Goal: Task Accomplishment & Management: Manage account settings

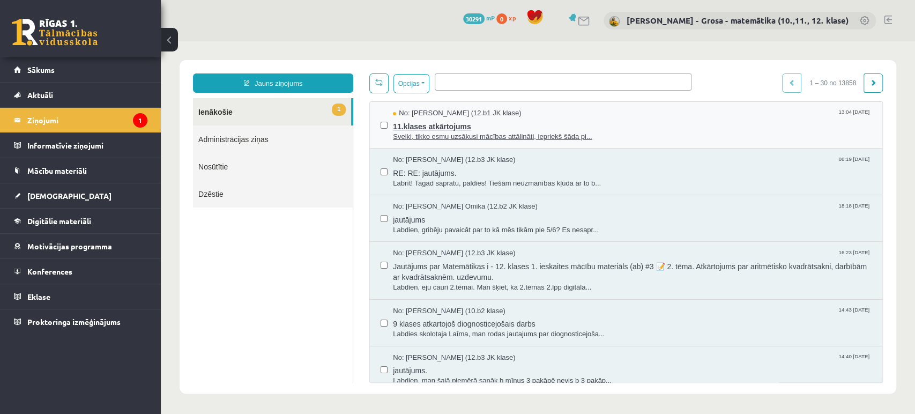
click at [648, 119] on span "11.klases atkārtojums" at bounding box center [632, 125] width 479 height 13
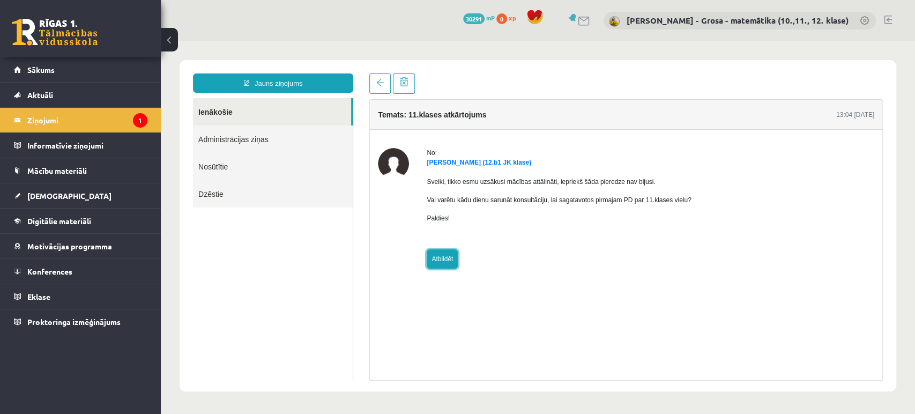
click at [451, 258] on link "Atbildēt" at bounding box center [442, 258] width 31 height 19
type input "**********"
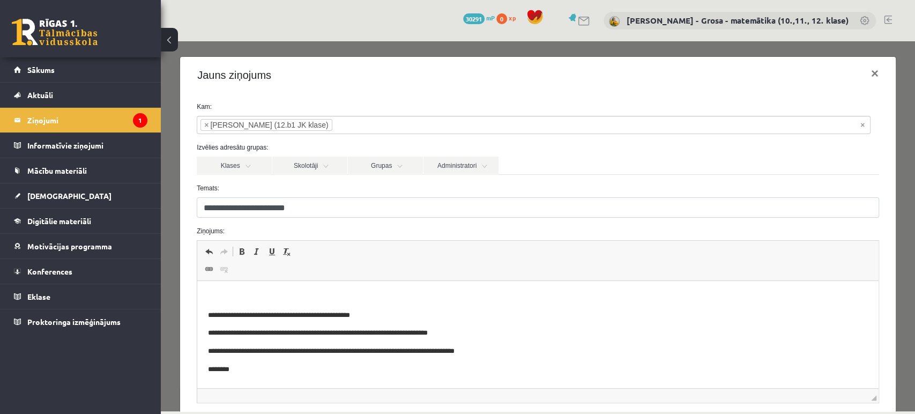
click at [442, 314] on p "**********" at bounding box center [533, 315] width 651 height 11
click at [446, 298] on p "Bagātinātā teksta redaktors, wiswyg-editor-47024824799660-1756981427-155" at bounding box center [538, 297] width 660 height 11
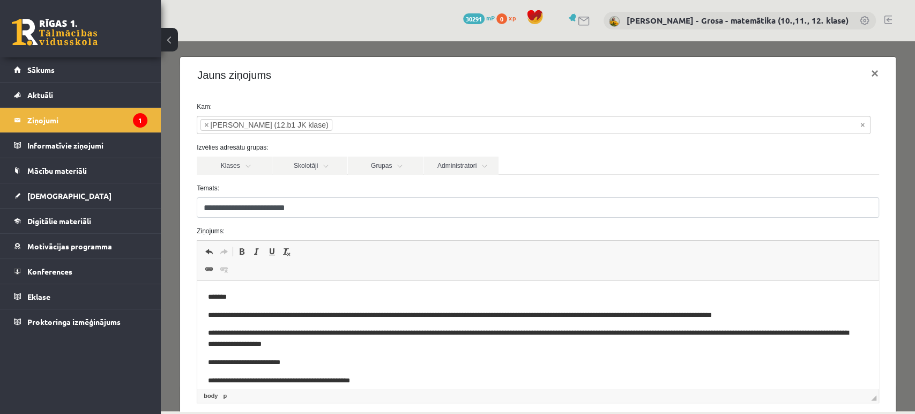
click at [466, 347] on p "**********" at bounding box center [529, 339] width 642 height 23
click at [568, 347] on p "**********" at bounding box center [529, 339] width 642 height 23
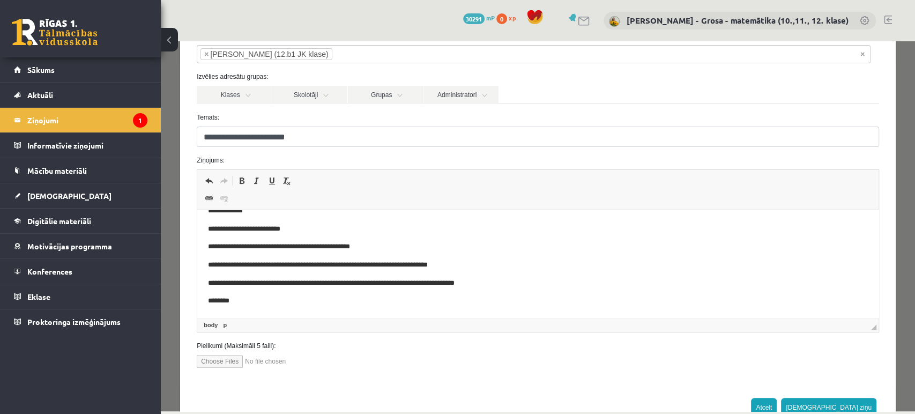
scroll to position [103, 0]
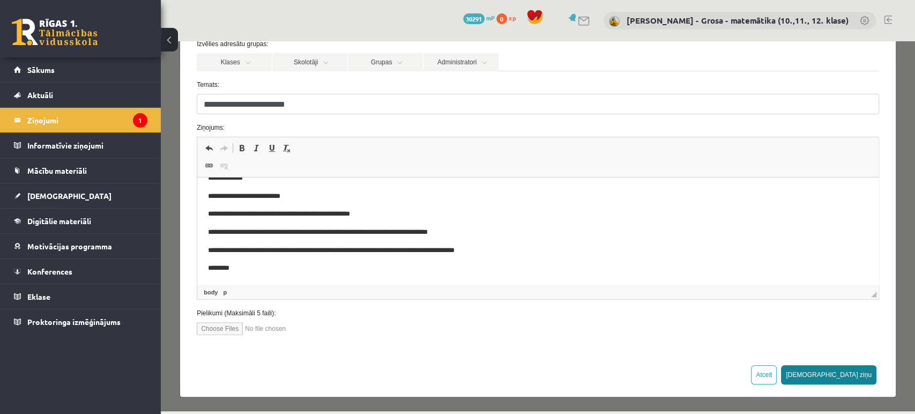
click at [849, 374] on button "[DEMOGRAPHIC_DATA] ziņu" at bounding box center [828, 374] width 95 height 19
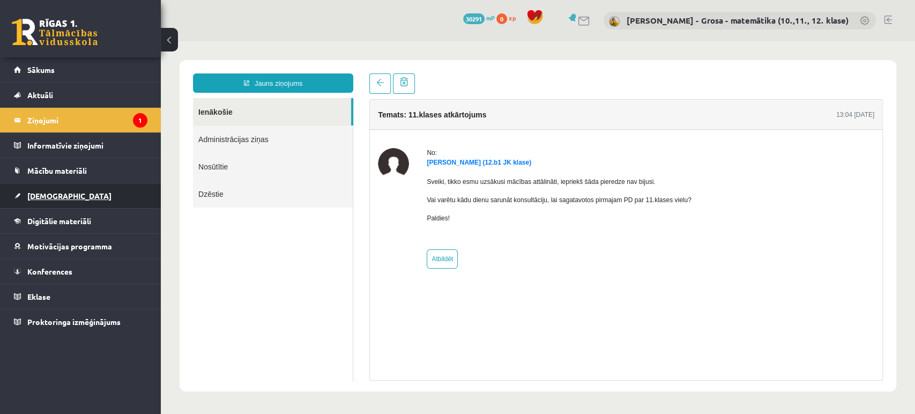
scroll to position [0, 0]
click at [64, 191] on link "[DEMOGRAPHIC_DATA]" at bounding box center [81, 195] width 134 height 25
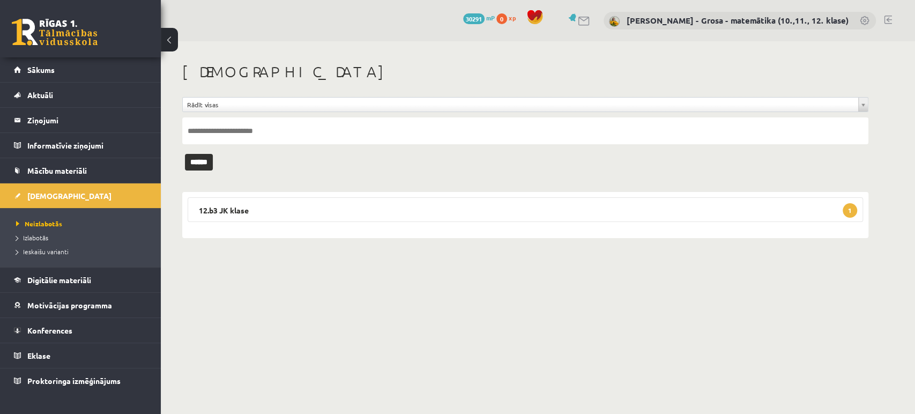
click at [381, 194] on div "12.b3 JK klase 1 Matemātika JK 12.b3 klase 1. ieskaite [DATE] - [DATE] Iesniegt…" at bounding box center [525, 215] width 686 height 46
click at [376, 208] on legend "12.b3 JK klase 1" at bounding box center [526, 209] width 676 height 25
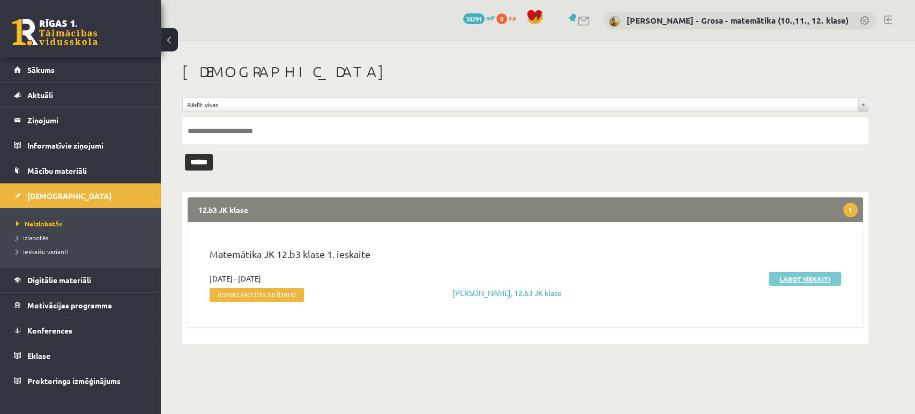
click at [789, 277] on link "Labot ieskaiti" at bounding box center [805, 279] width 72 height 14
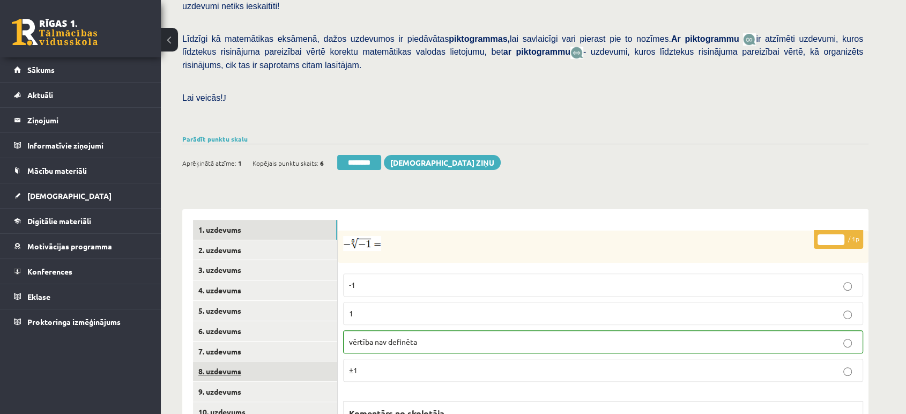
click at [288, 361] on link "8. uzdevums" at bounding box center [265, 371] width 144 height 20
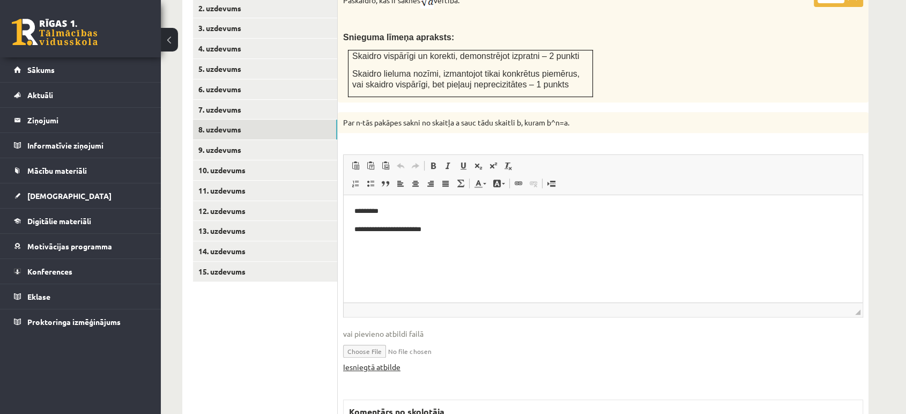
click at [398, 361] on link "Iesniegtā atbilde" at bounding box center [371, 366] width 57 height 11
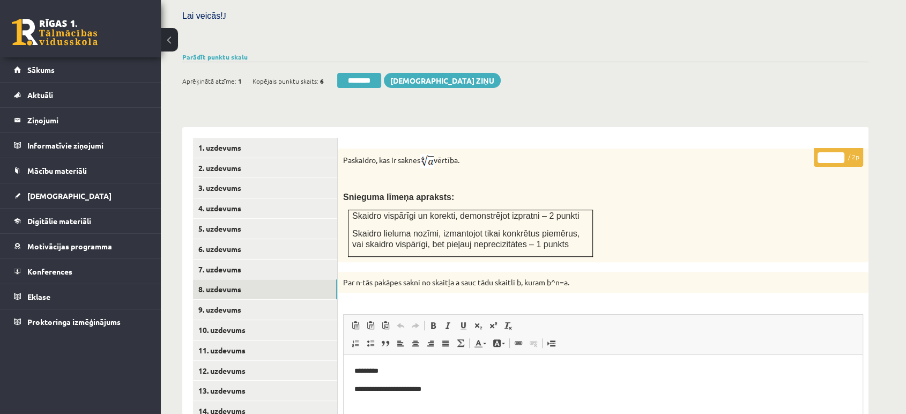
scroll to position [301, 0]
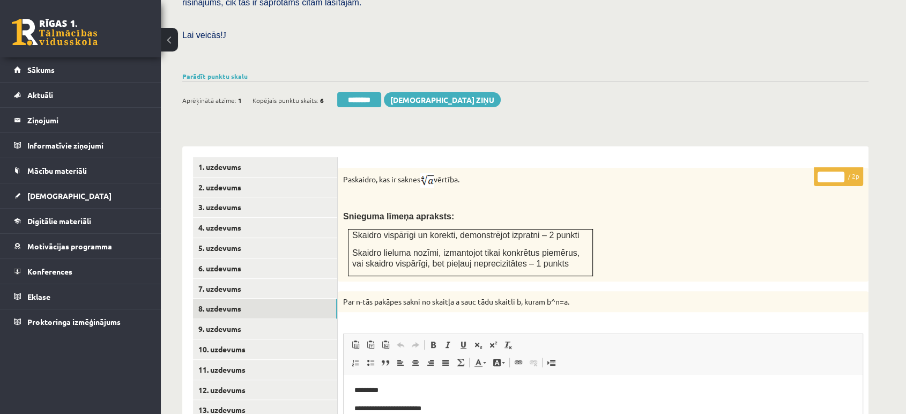
click at [838, 172] on input "*" at bounding box center [831, 177] width 27 height 11
type input "*"
click at [838, 172] on input "*" at bounding box center [831, 177] width 27 height 11
click at [223, 319] on link "9. uzdevums" at bounding box center [265, 329] width 144 height 20
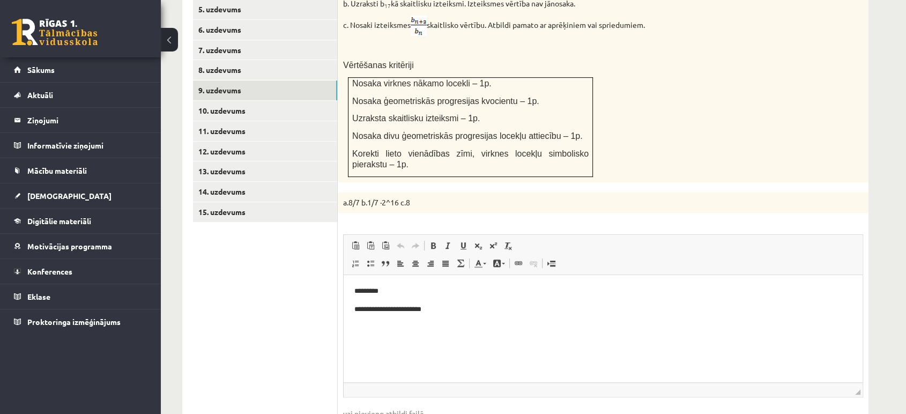
scroll to position [658, 0]
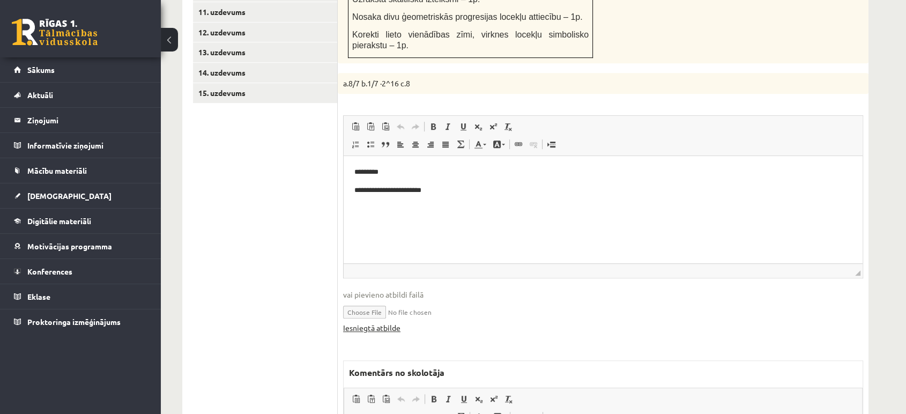
click at [380, 322] on link "Iesniegtā atbilde" at bounding box center [371, 327] width 57 height 11
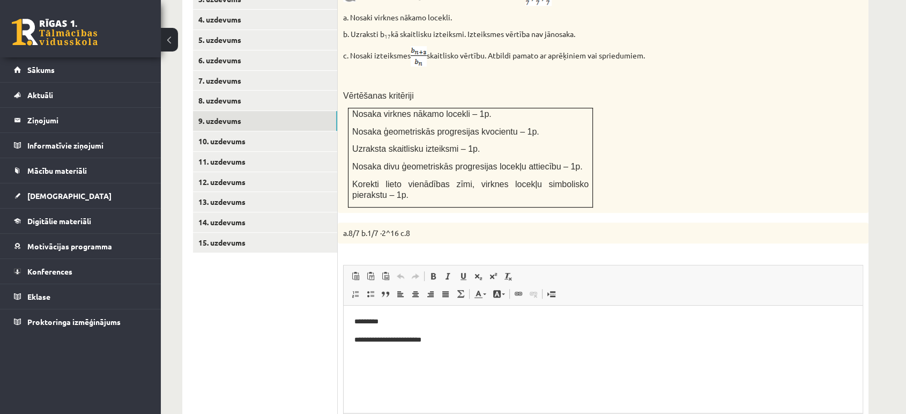
scroll to position [420, 0]
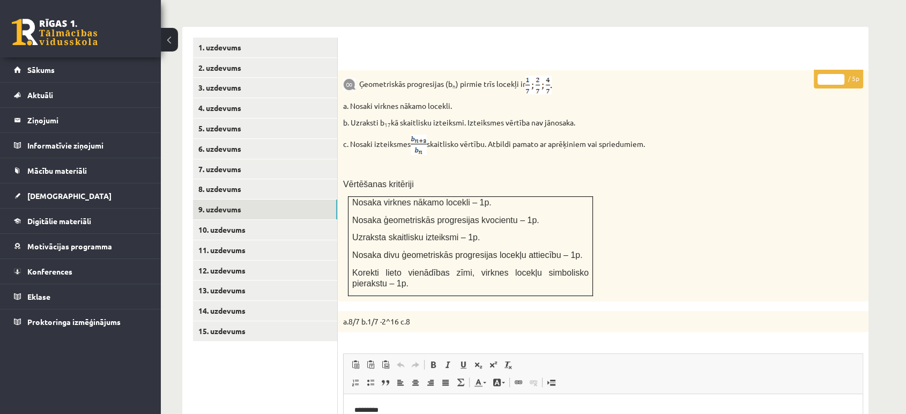
type input "*"
click at [838, 74] on input "*" at bounding box center [831, 79] width 27 height 11
click at [269, 220] on link "10. uzdevums" at bounding box center [265, 230] width 144 height 20
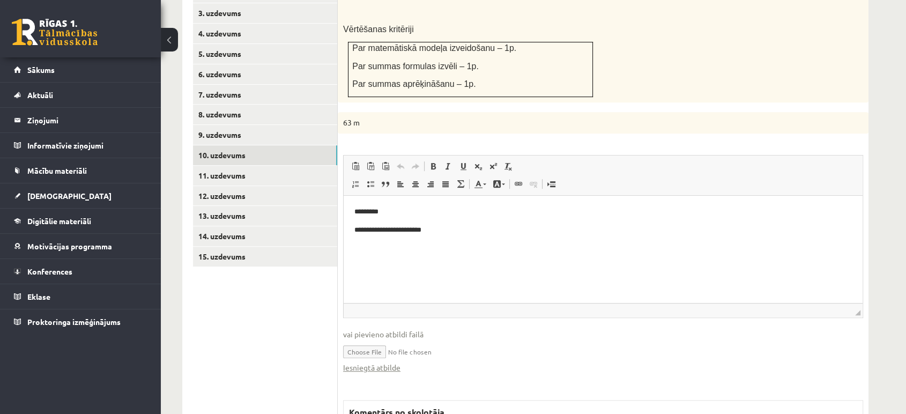
scroll to position [0, 0]
click at [387, 362] on link "Iesniegtā atbilde" at bounding box center [371, 367] width 57 height 11
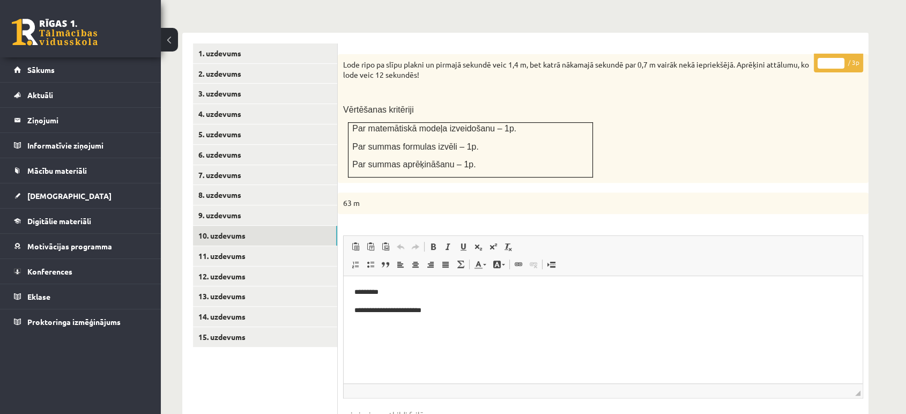
scroll to position [257, 0]
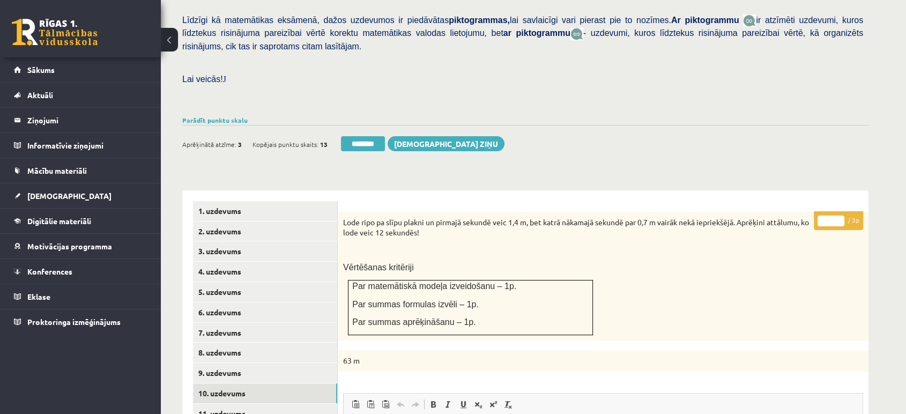
type input "*"
click at [839, 216] on input "*" at bounding box center [831, 221] width 27 height 11
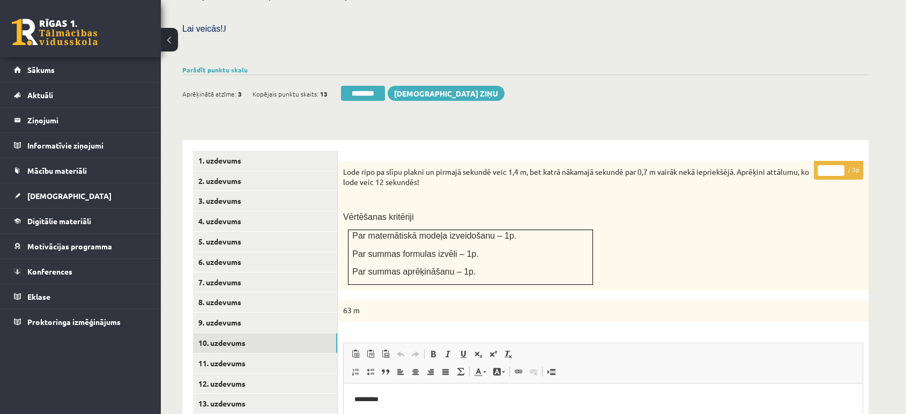
scroll to position [435, 0]
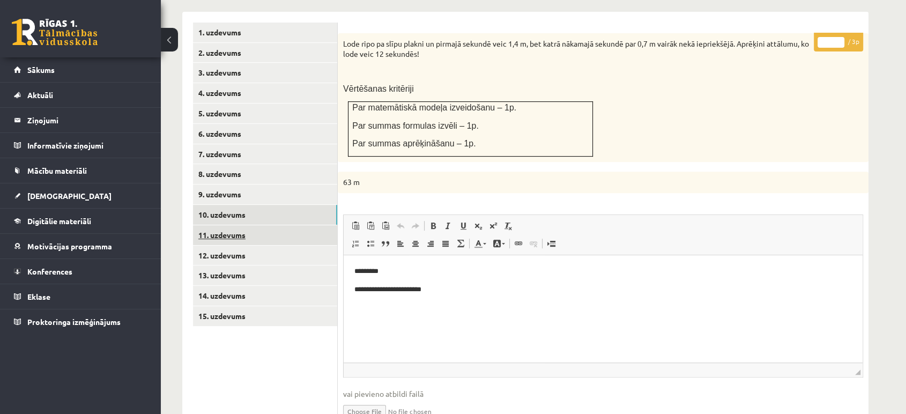
click at [258, 225] on link "11. uzdevums" at bounding box center [265, 235] width 144 height 20
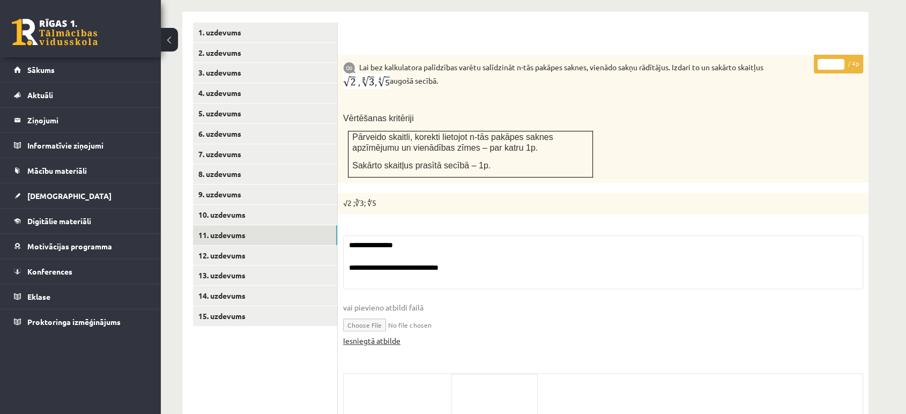
click at [385, 335] on link "Iesniegtā atbilde" at bounding box center [371, 340] width 57 height 11
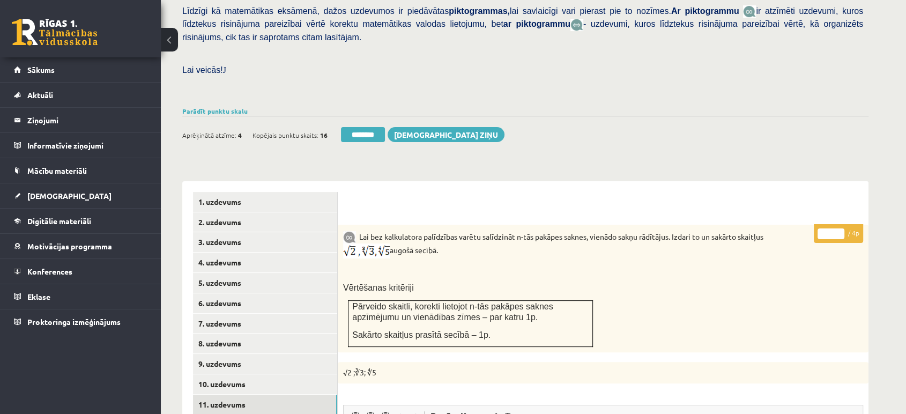
scroll to position [257, 0]
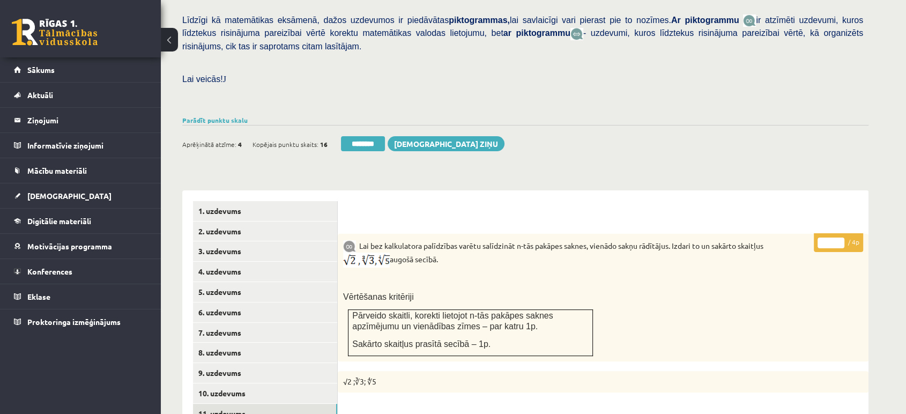
type input "*"
click at [841, 238] on input "*" at bounding box center [831, 243] width 27 height 11
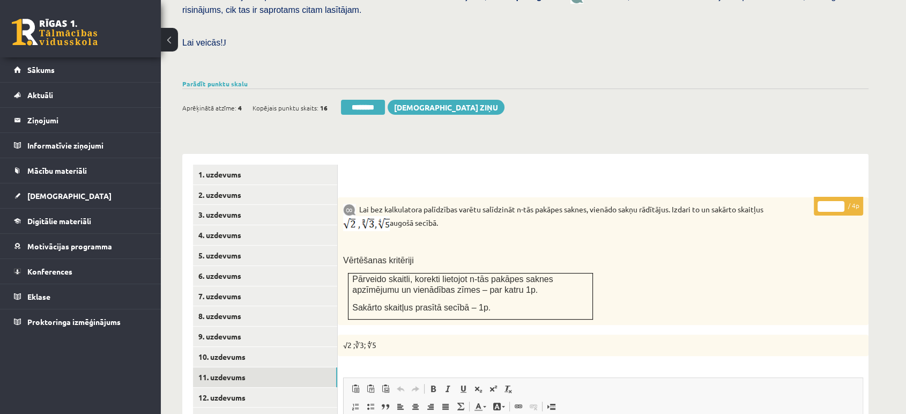
scroll to position [495, 0]
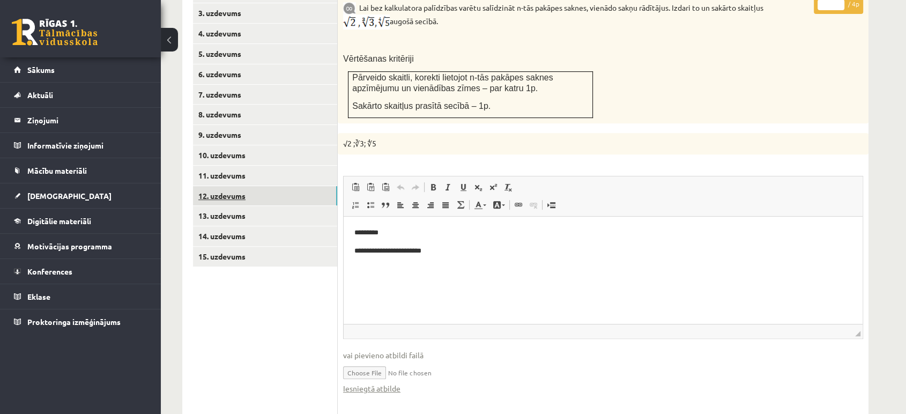
click at [320, 186] on link "12. uzdevums" at bounding box center [265, 196] width 144 height 20
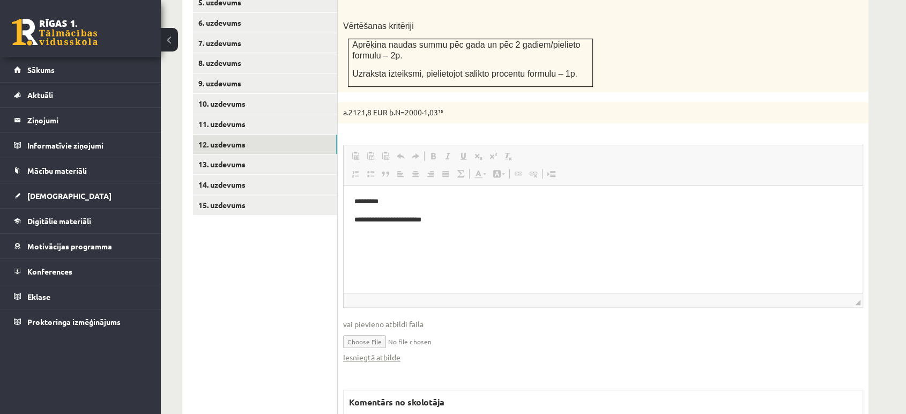
scroll to position [0, 0]
click at [394, 350] on fieldset "**********" at bounding box center [603, 259] width 520 height 229
click at [390, 352] on link "Iesniegtā atbilde" at bounding box center [371, 357] width 57 height 11
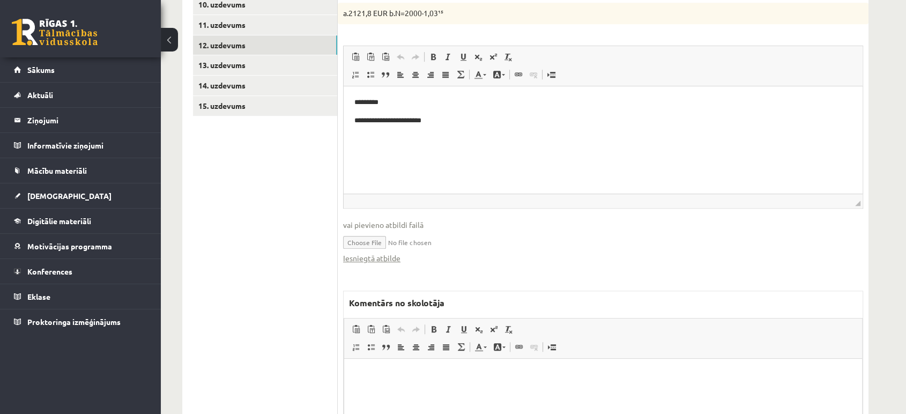
scroll to position [725, 0]
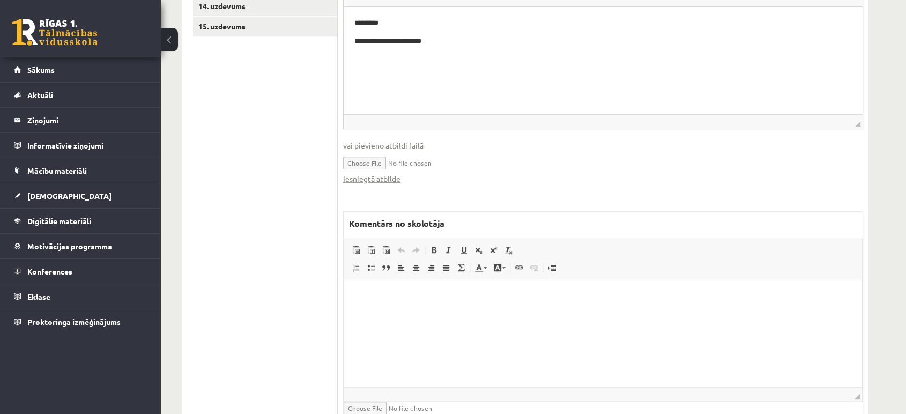
click at [403, 312] on html at bounding box center [603, 295] width 518 height 33
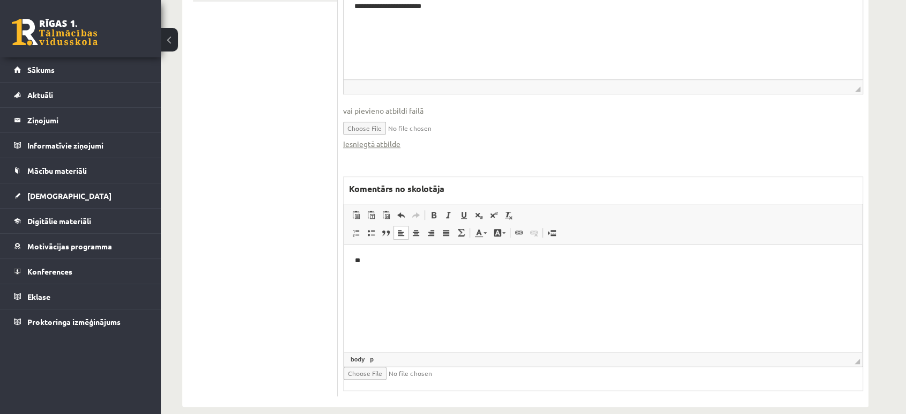
scroll to position [462, 0]
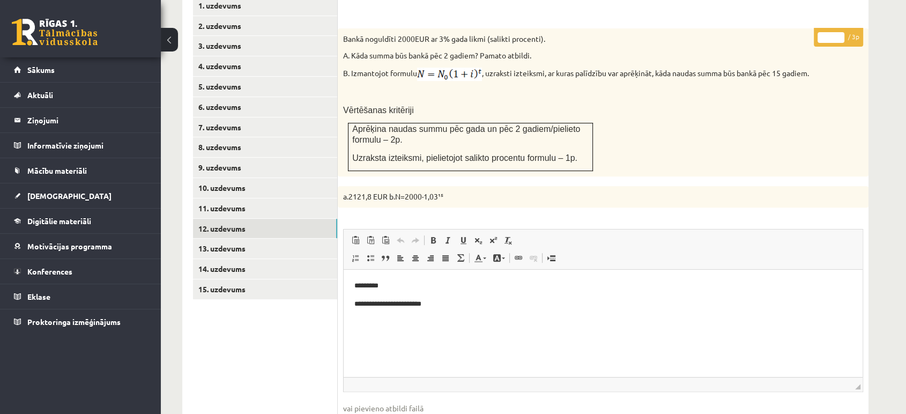
click at [839, 32] on input "*" at bounding box center [831, 37] width 27 height 11
type input "*"
click at [839, 32] on input "*" at bounding box center [831, 37] width 27 height 11
click at [270, 239] on link "13. uzdevums" at bounding box center [265, 249] width 144 height 20
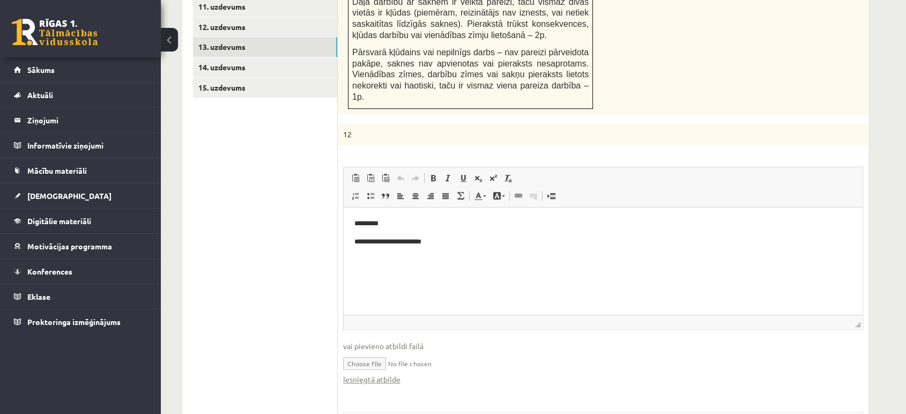
scroll to position [0, 0]
click at [371, 374] on link "Iesniegtā atbilde" at bounding box center [371, 379] width 57 height 11
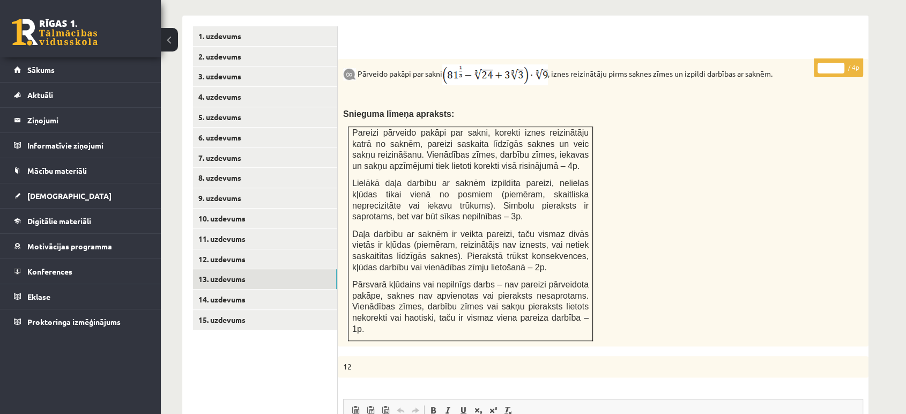
scroll to position [425, 0]
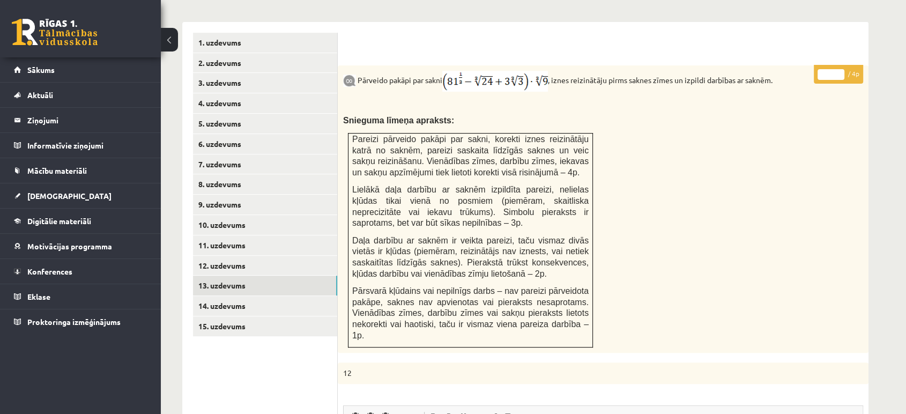
type input "*"
click at [840, 69] on input "*" at bounding box center [831, 74] width 27 height 11
click at [314, 296] on link "14. uzdevums" at bounding box center [265, 306] width 144 height 20
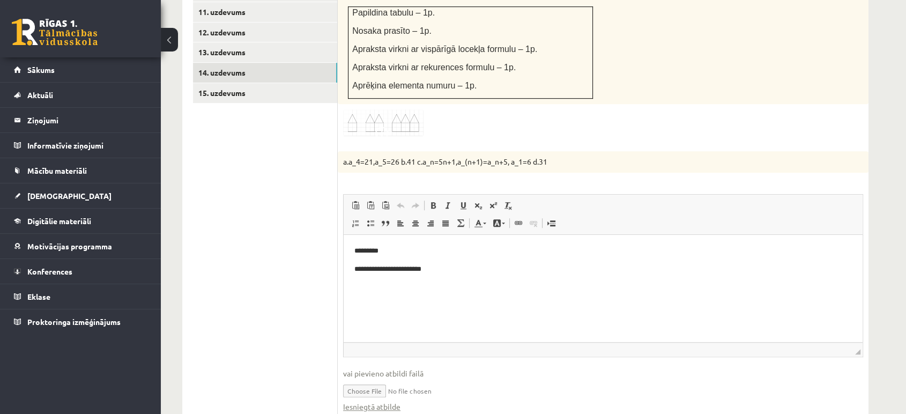
scroll to position [723, 0]
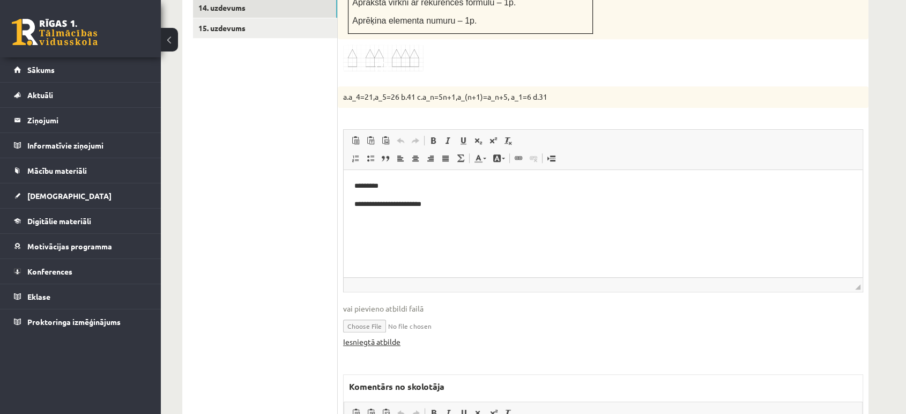
click at [393, 336] on link "Iesniegtā atbilde" at bounding box center [371, 341] width 57 height 11
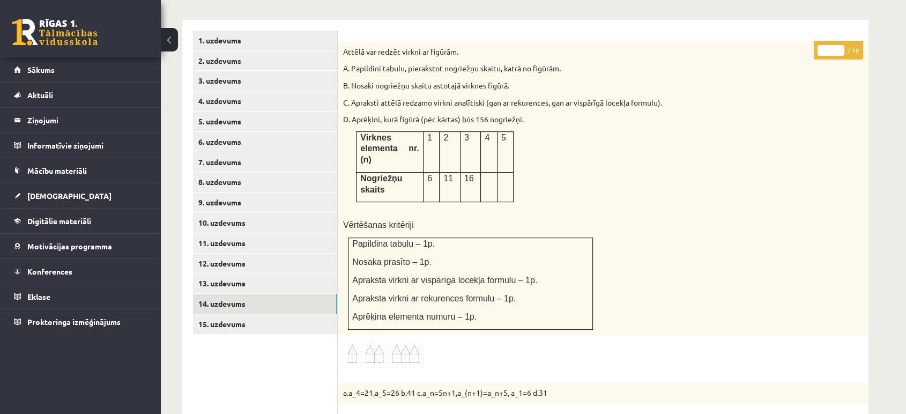
scroll to position [425, 0]
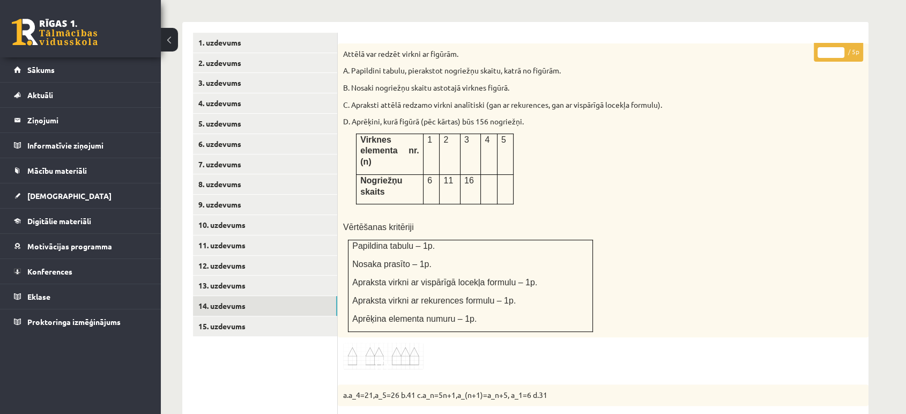
type input "*"
click at [837, 47] on input "*" at bounding box center [831, 52] width 27 height 11
click at [216, 316] on link "15. uzdevums" at bounding box center [265, 326] width 144 height 20
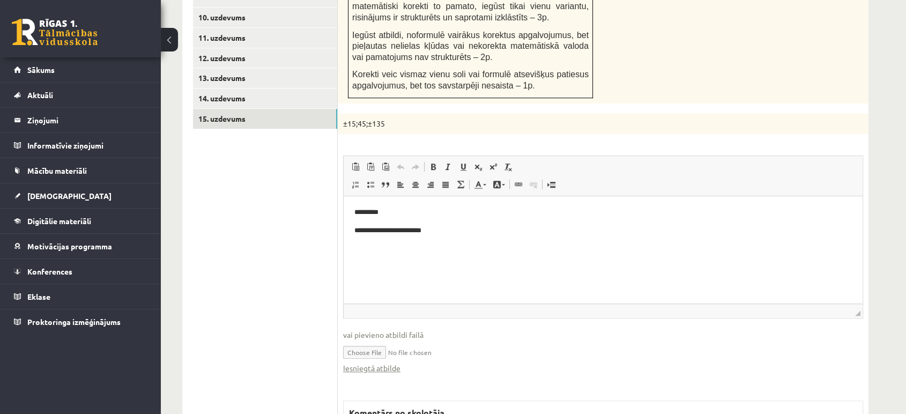
scroll to position [0, 0]
click at [380, 362] on link "Iesniegtā atbilde" at bounding box center [371, 367] width 57 height 11
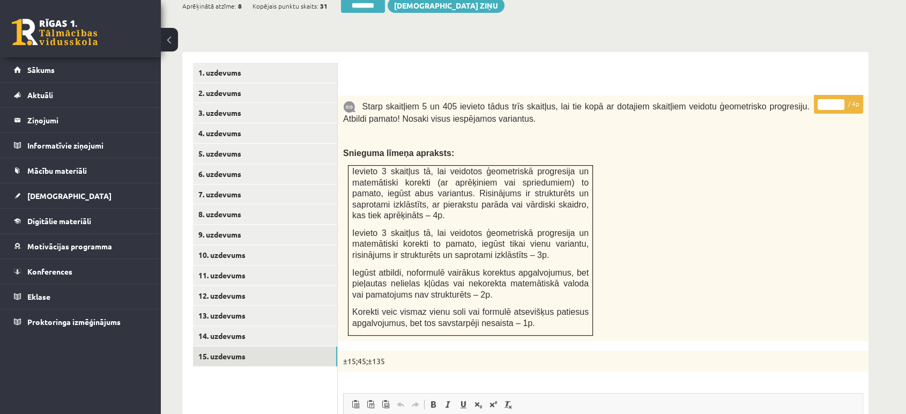
scroll to position [395, 0]
type input "*"
click at [841, 100] on input "*" at bounding box center [831, 105] width 27 height 11
click at [322, 103] on link "3. uzdevums" at bounding box center [265, 113] width 144 height 20
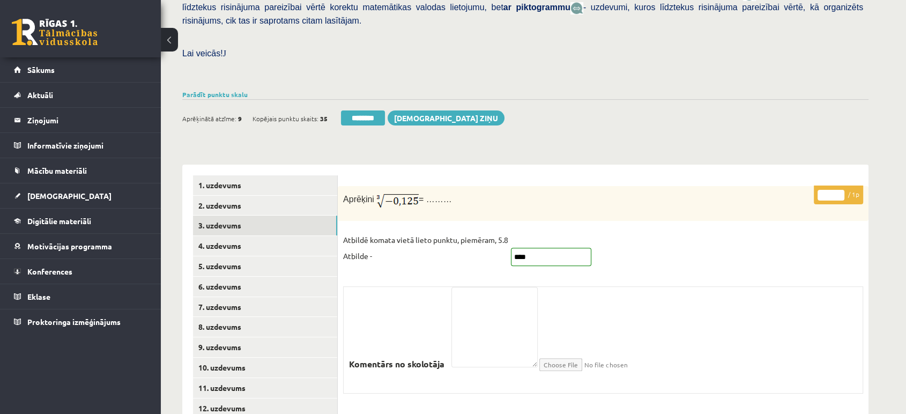
scroll to position [237, 0]
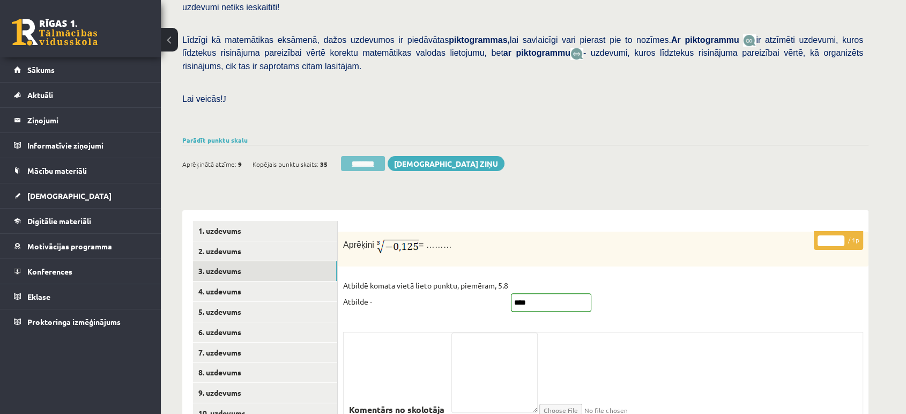
click at [360, 156] on input "********" at bounding box center [363, 163] width 44 height 15
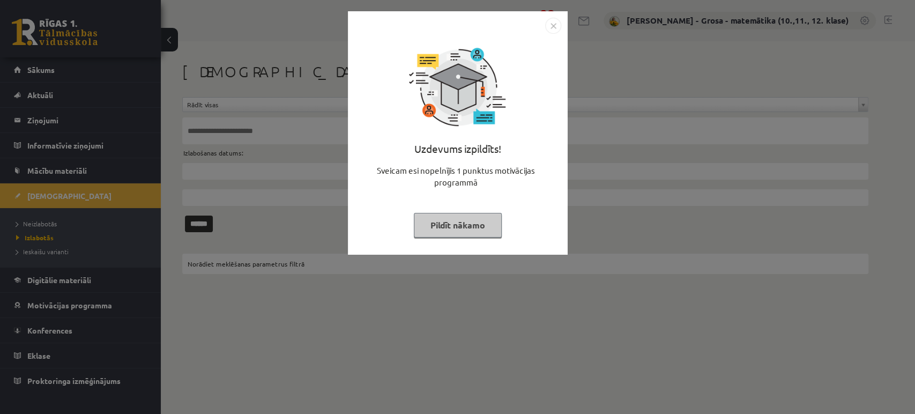
click at [449, 220] on button "Pildīt nākamo" at bounding box center [458, 225] width 88 height 25
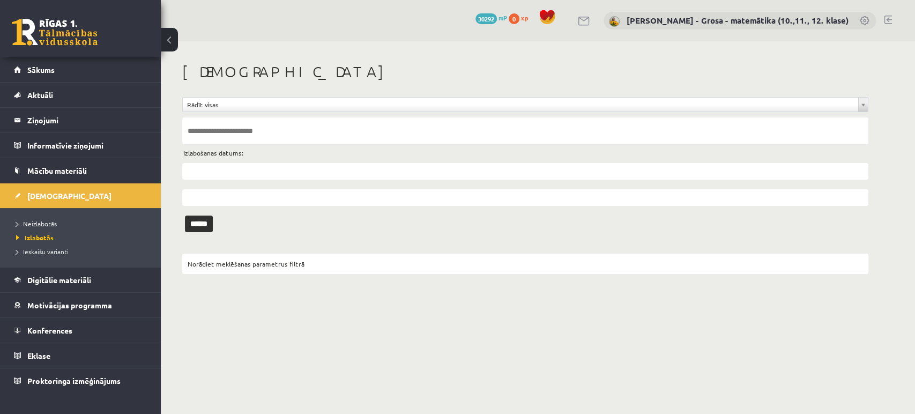
click at [53, 218] on li "Neizlabotās" at bounding box center [83, 224] width 134 height 14
click at [52, 221] on span "Neizlabotās" at bounding box center [39, 223] width 46 height 9
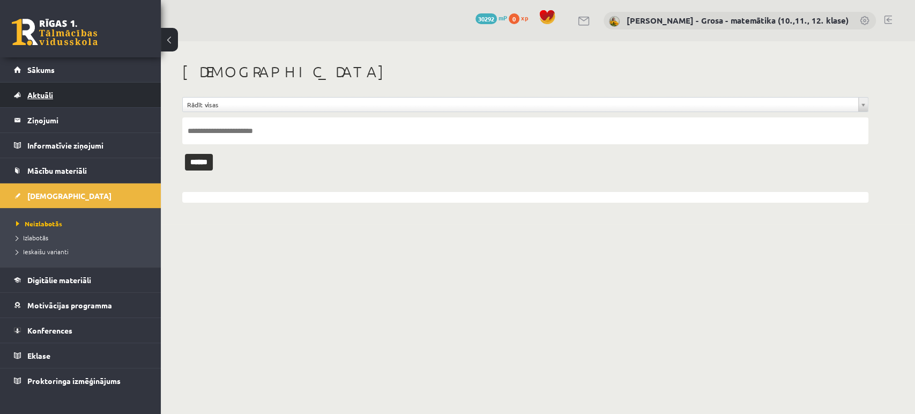
click at [116, 86] on link "Aktuāli" at bounding box center [81, 95] width 134 height 25
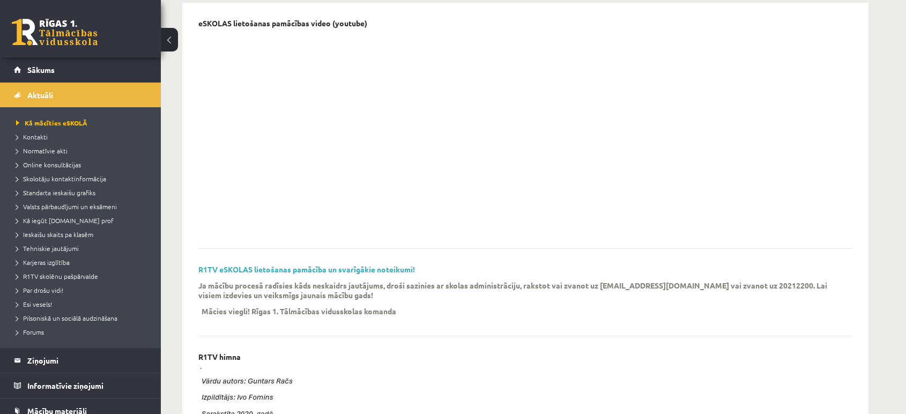
scroll to position [119, 0]
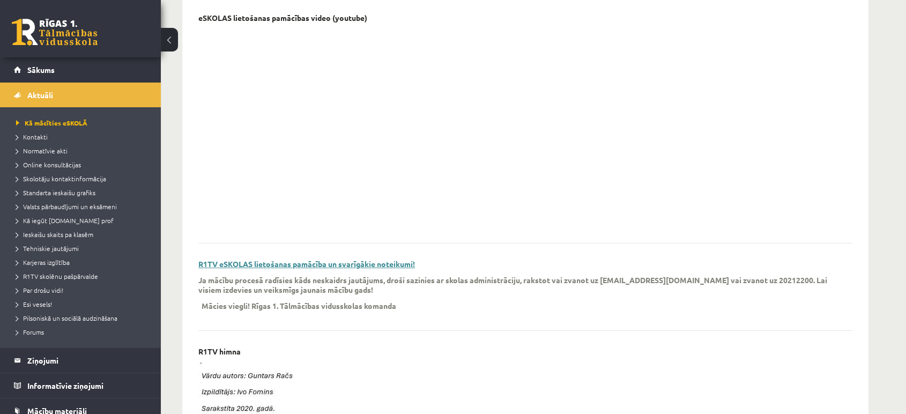
click at [401, 261] on link "R1TV eSKOLAS lietošanas pamācība un svarīgākie noteikumi!" at bounding box center [306, 264] width 217 height 10
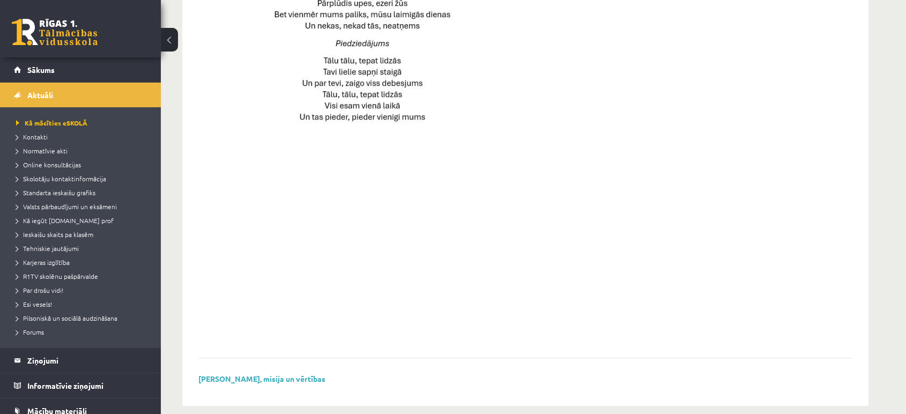
scroll to position [753, 0]
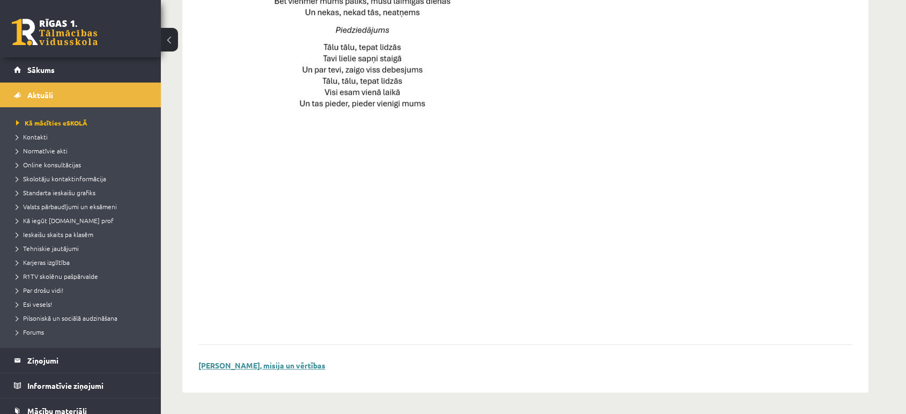
click at [279, 367] on link "Skolas vīzija, misija un vērtības" at bounding box center [261, 365] width 127 height 10
click at [71, 135] on link "Kontakti" at bounding box center [83, 137] width 134 height 10
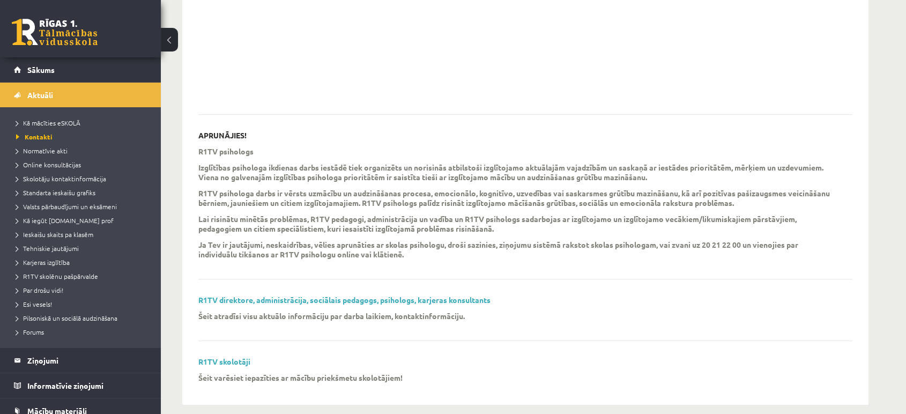
scroll to position [260, 0]
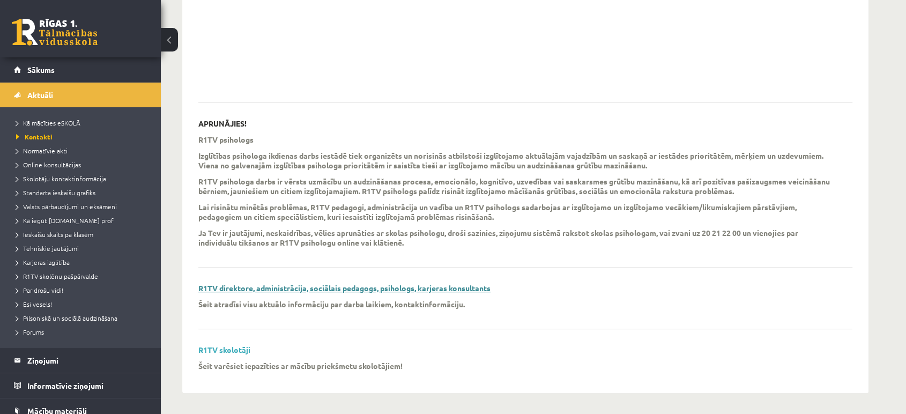
click at [334, 288] on link "R1TV direktore, administrācija, sociālais pedagogs, psihologs, karjeras konsult…" at bounding box center [344, 288] width 292 height 10
click at [249, 351] on link "R1TV skolotāji" at bounding box center [224, 350] width 52 height 10
click at [56, 151] on span "Normatīvie akti" at bounding box center [41, 150] width 51 height 9
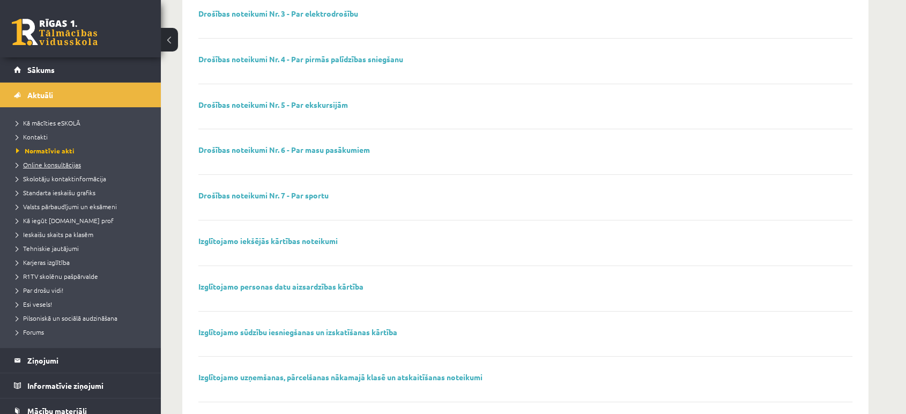
click at [60, 164] on span "Online konsultācijas" at bounding box center [48, 164] width 65 height 9
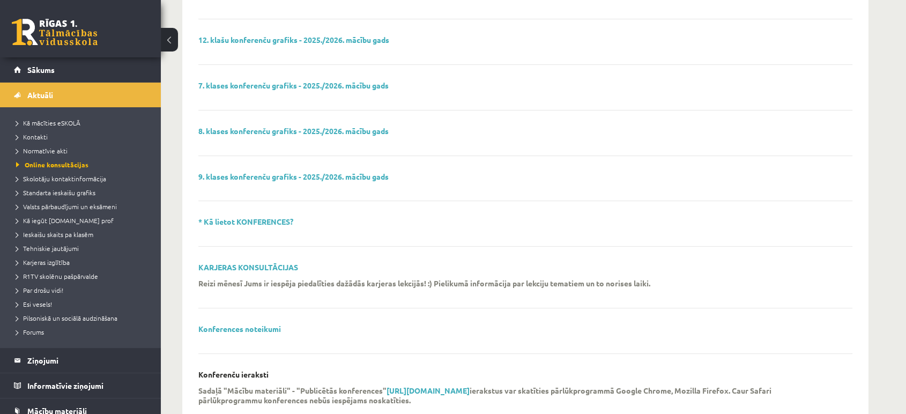
scroll to position [339, 0]
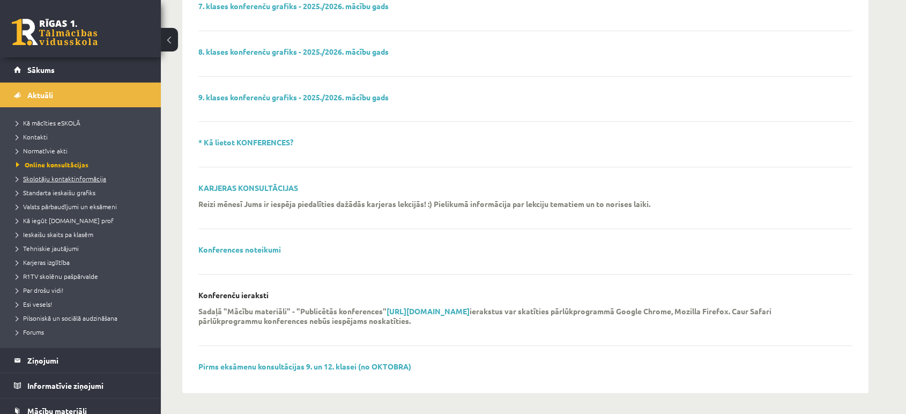
click at [46, 182] on link "Skolotāju kontaktinformācija" at bounding box center [83, 179] width 134 height 10
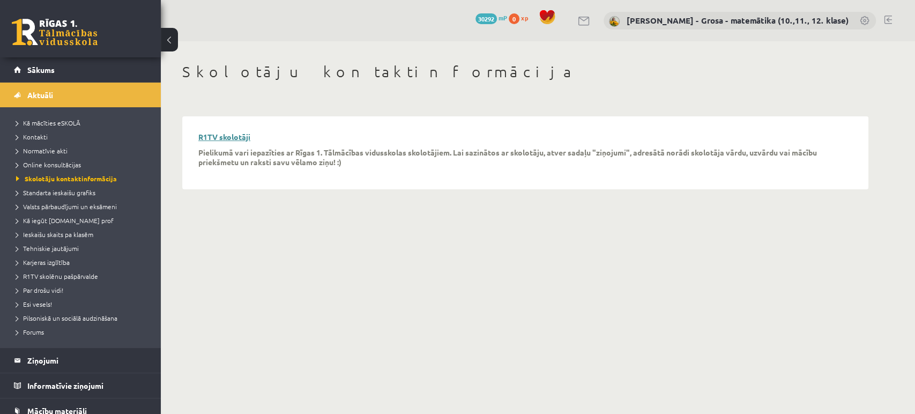
click at [248, 136] on link "R1TV skolotāji" at bounding box center [224, 137] width 52 height 10
click at [53, 98] on span "Aktuāli" at bounding box center [40, 95] width 26 height 10
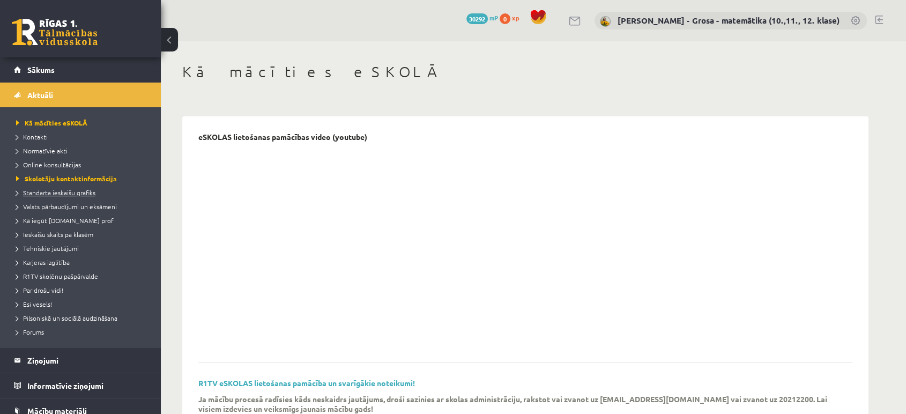
scroll to position [159, 0]
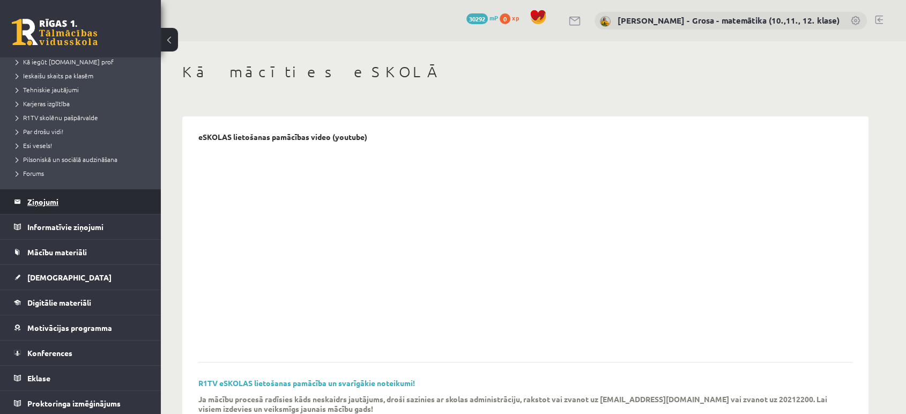
click at [78, 206] on legend "Ziņojumi 0" at bounding box center [87, 201] width 120 height 25
